Goal: Information Seeking & Learning: Learn about a topic

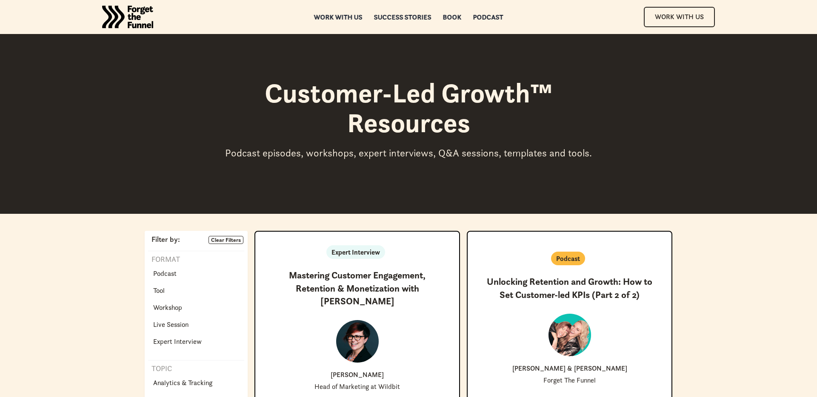
click at [120, 25] on img "home" at bounding box center [127, 17] width 51 height 34
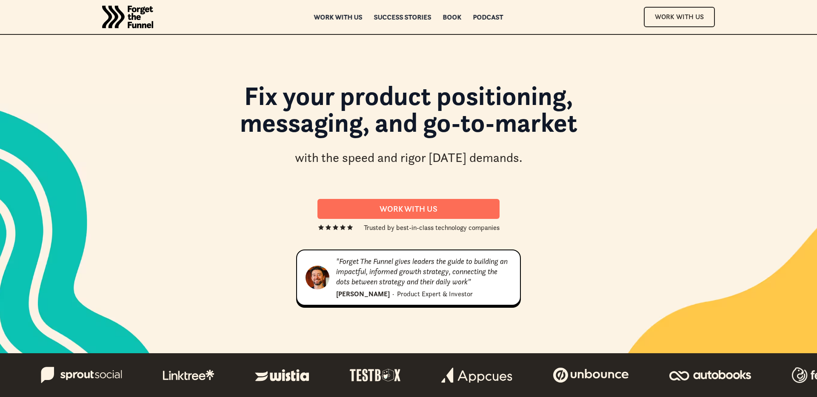
click at [314, 17] on div "Work with us" at bounding box center [338, 17] width 48 height 6
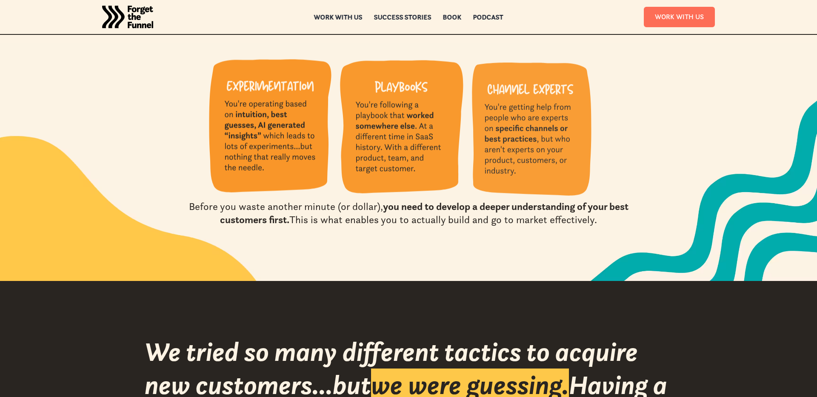
scroll to position [971, 0]
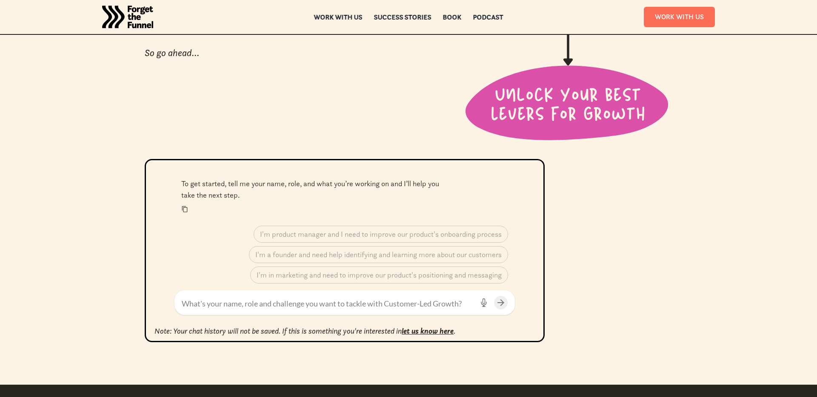
scroll to position [367, 0]
